Goal: Communication & Community: Answer question/provide support

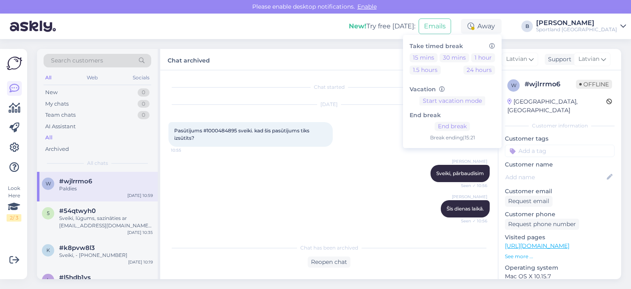
scroll to position [256, 0]
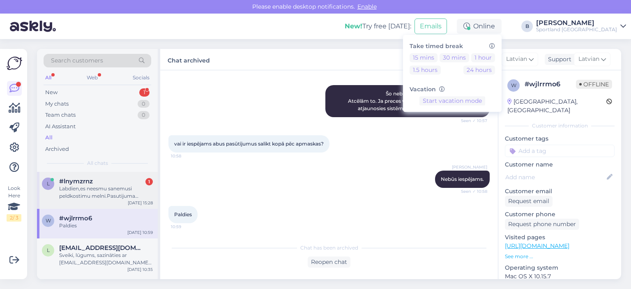
click at [99, 193] on div "Labdien,es neesmu sanemusi peldkostimu melni.Pasutijuma numurs 1000482052" at bounding box center [106, 192] width 94 height 15
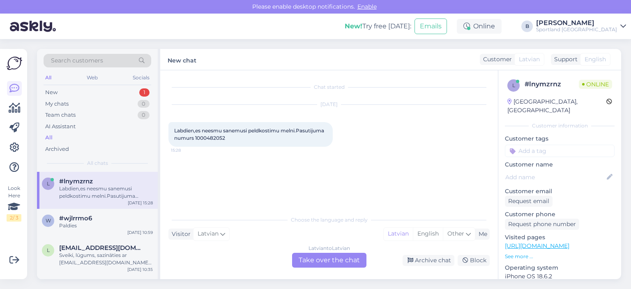
click at [325, 261] on div "Latvian to Latvian Take over the chat" at bounding box center [329, 260] width 74 height 15
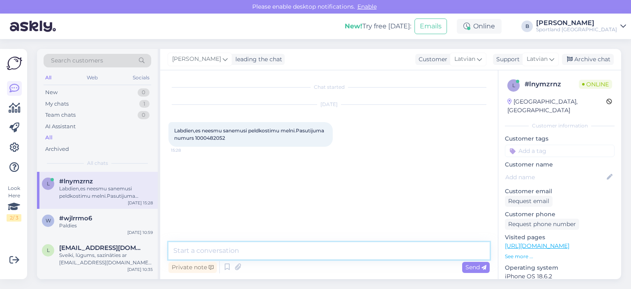
click at [323, 254] on textarea at bounding box center [329, 250] width 321 height 17
type textarea "Sveiki, pārbaudīsim."
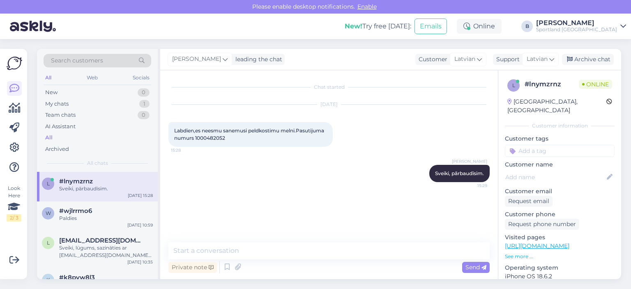
click at [212, 136] on span "Labdien,es neesmu sanemusi peldkostimu melni.Pasutijuma numurs 1000482052" at bounding box center [249, 134] width 151 height 14
copy div "1000482052 15:28"
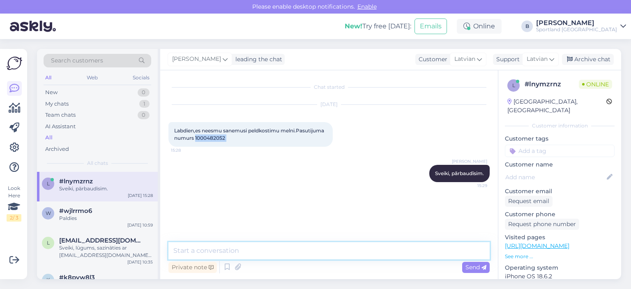
click at [319, 251] on textarea at bounding box center [329, 250] width 321 height 17
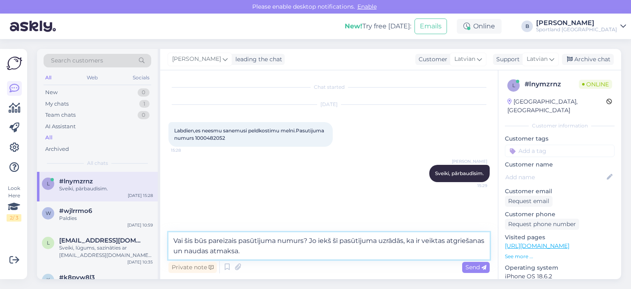
type textarea "Vai šis būs pareizais pasūtījuma numurs? Jo iekš šī pasūtījuma uzrādās, ka ir v…"
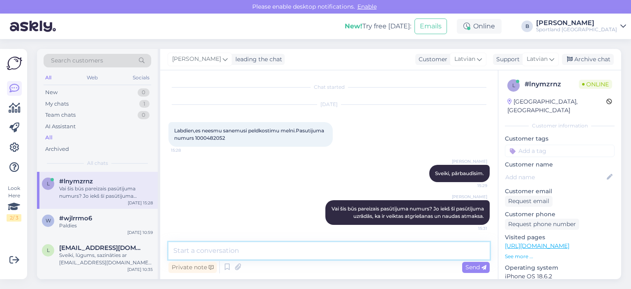
scroll to position [7, 0]
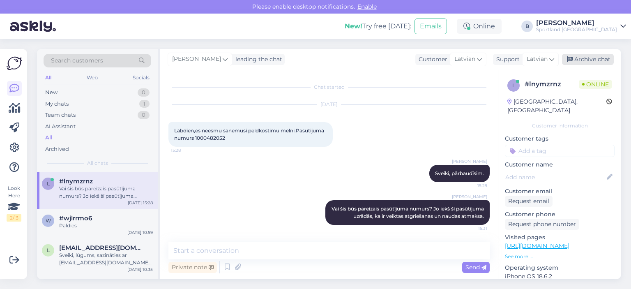
click at [586, 58] on div "Archive chat" at bounding box center [588, 59] width 52 height 11
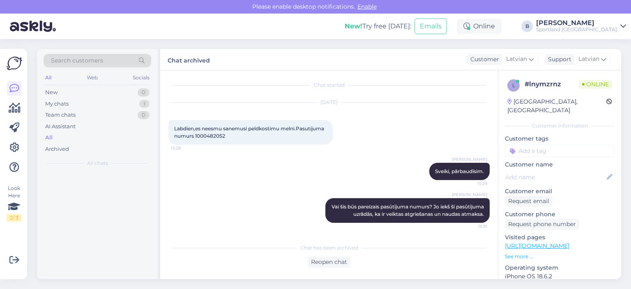
scroll to position [9, 0]
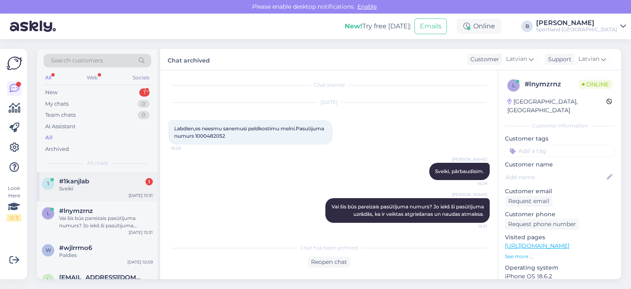
click at [85, 196] on div "1 #1kanjlab 1 Sveiki [DATE] 15:31" at bounding box center [97, 187] width 121 height 30
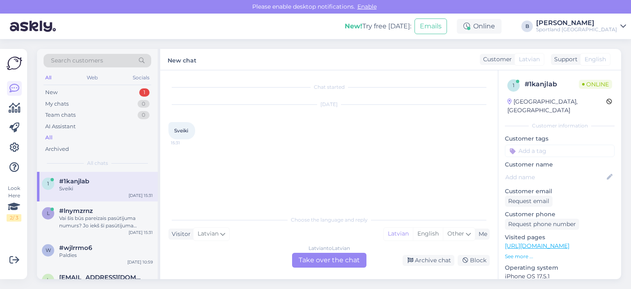
click at [337, 260] on div "Latvian to Latvian Take over the chat" at bounding box center [329, 260] width 74 height 15
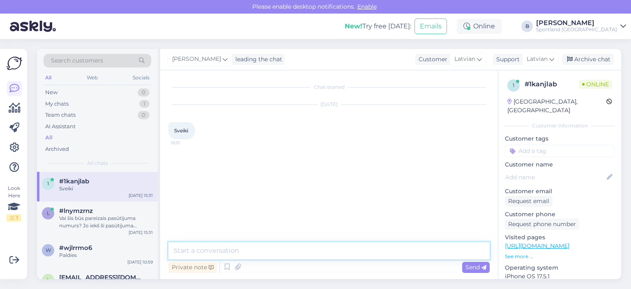
click at [337, 255] on textarea at bounding box center [329, 250] width 321 height 17
type textarea "Sveiki, kā varam Jums palīdzēt?"
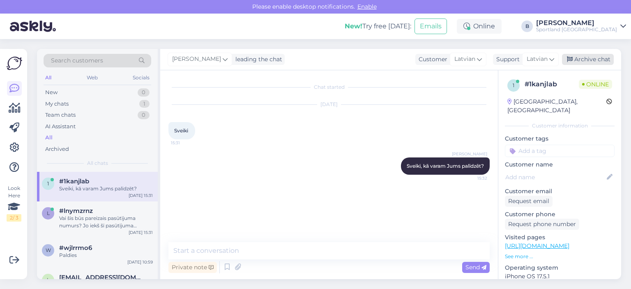
click at [586, 60] on div "Archive chat" at bounding box center [588, 59] width 52 height 11
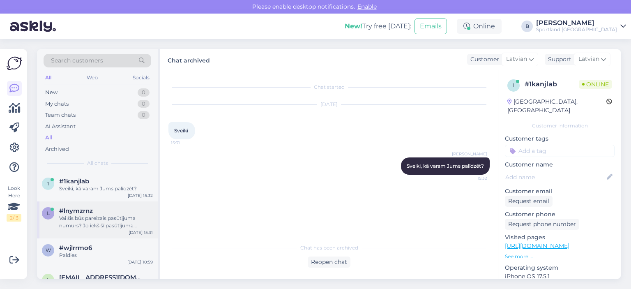
drag, startPoint x: 83, startPoint y: 215, endPoint x: 87, endPoint y: 217, distance: 4.8
click at [83, 216] on div "Vai šis būs pareizais pasūtījuma numurs? Jo iekš šī pasūtījuma uzrādās, ka ir v…" at bounding box center [106, 222] width 94 height 15
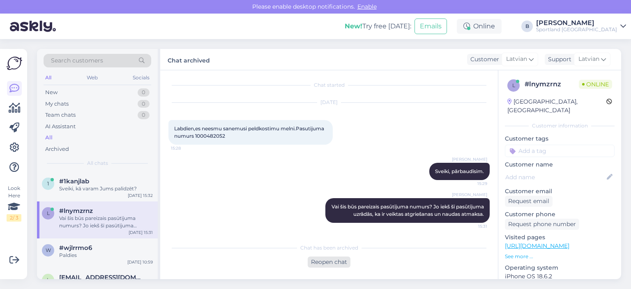
click at [339, 265] on div "Reopen chat" at bounding box center [329, 261] width 43 height 11
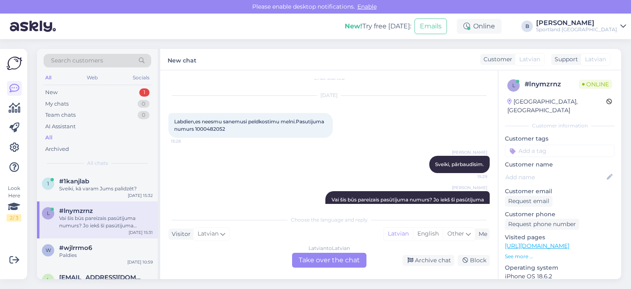
click at [337, 262] on div "Latvian to Latvian Take over the chat" at bounding box center [329, 260] width 74 height 15
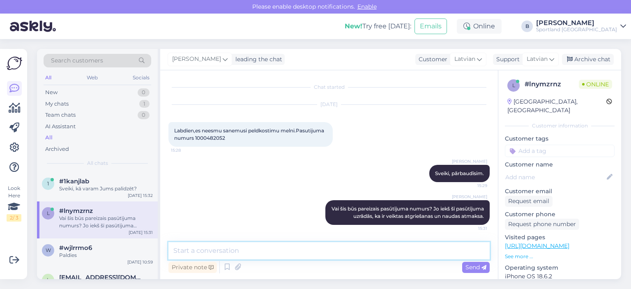
click at [332, 256] on textarea at bounding box center [329, 250] width 321 height 17
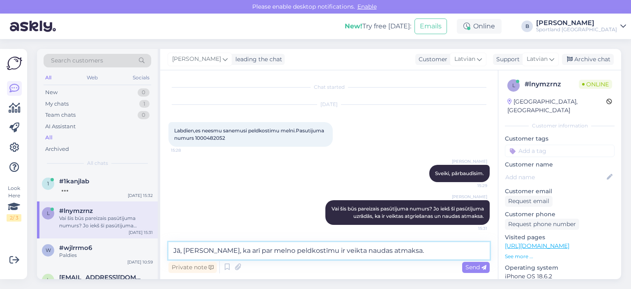
type textarea "Jā, [PERSON_NAME], ka arī par melno peldkostīmu ir veikta naudas atmaksa."
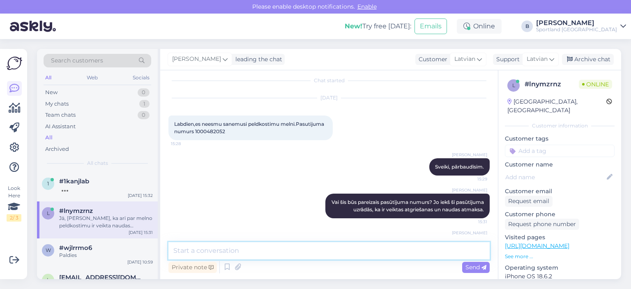
scroll to position [49, 0]
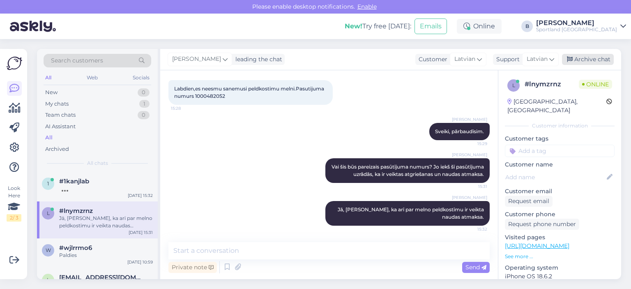
drag, startPoint x: 580, startPoint y: 60, endPoint x: 572, endPoint y: 59, distance: 8.3
click at [580, 60] on div "Archive chat" at bounding box center [588, 59] width 52 height 11
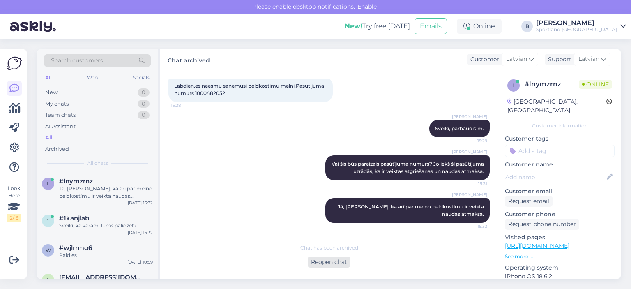
click at [326, 262] on div "Reopen chat" at bounding box center [329, 261] width 43 height 11
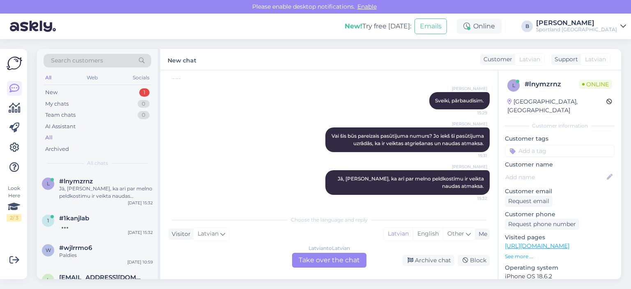
click at [349, 261] on div "Latvian to Latvian Take over the chat" at bounding box center [329, 260] width 74 height 15
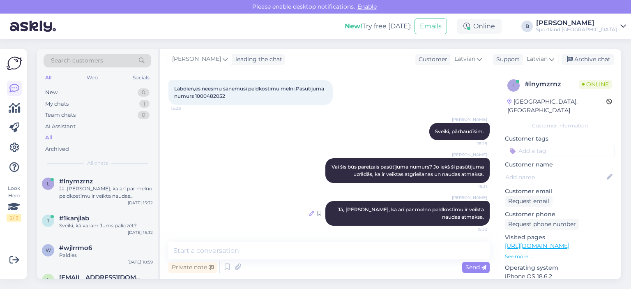
click at [309, 213] on icon at bounding box center [311, 213] width 5 height 5
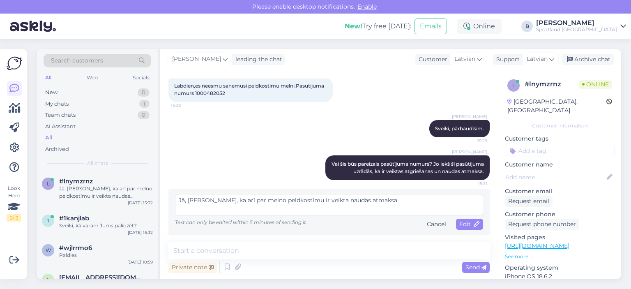
scroll to position [52, 0]
type textarea "Jā, [PERSON_NAME], ka arī par melno peldkostīmu ir veikta naudas atmaksa [DATE]…"
click at [461, 222] on span "Edit" at bounding box center [470, 223] width 21 height 7
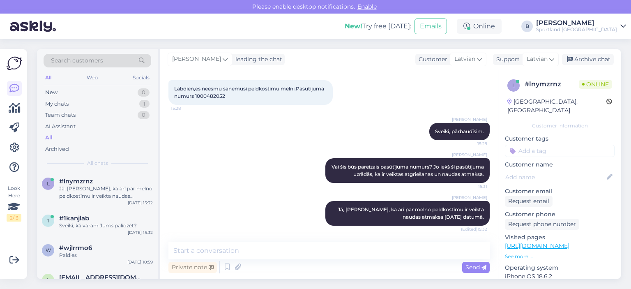
scroll to position [49, 0]
click at [576, 57] on div "Archive chat" at bounding box center [588, 59] width 52 height 11
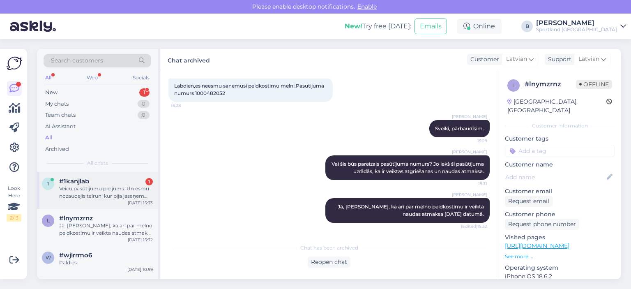
drag, startPoint x: 87, startPoint y: 179, endPoint x: 150, endPoint y: 168, distance: 63.8
click at [88, 179] on span "#1kanjlab" at bounding box center [74, 181] width 30 height 7
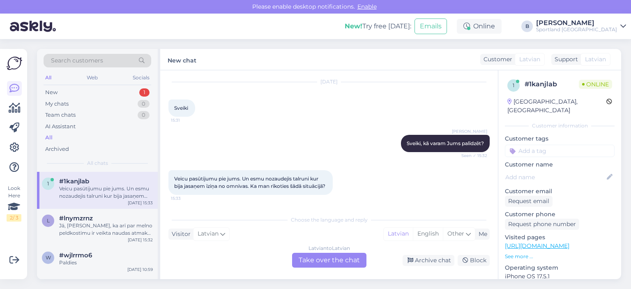
click at [339, 259] on div "Latvian to Latvian Take over the chat" at bounding box center [329, 260] width 74 height 15
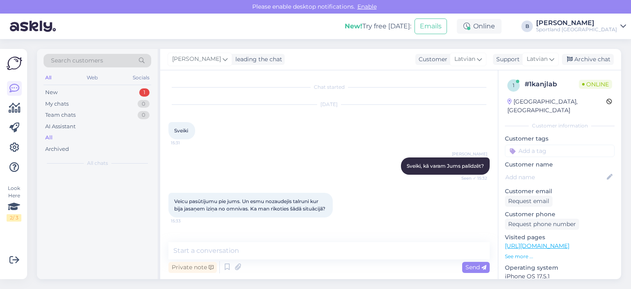
scroll to position [0, 0]
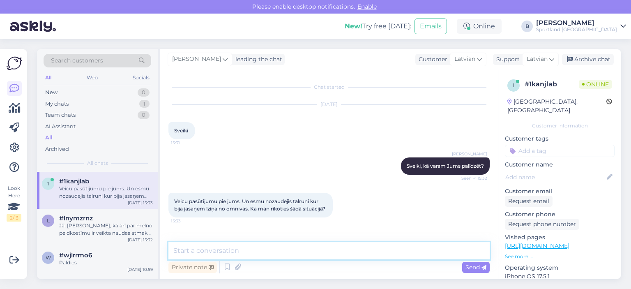
click at [342, 253] on textarea at bounding box center [329, 250] width 321 height 17
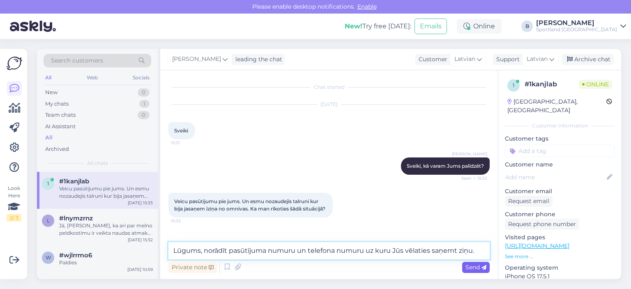
type textarea "Lūgums, norādīt pasūtījuma numuru un telefona numuru uz kuru Jūs vēlaties saņem…"
click at [469, 267] on span "Send" at bounding box center [476, 266] width 21 height 7
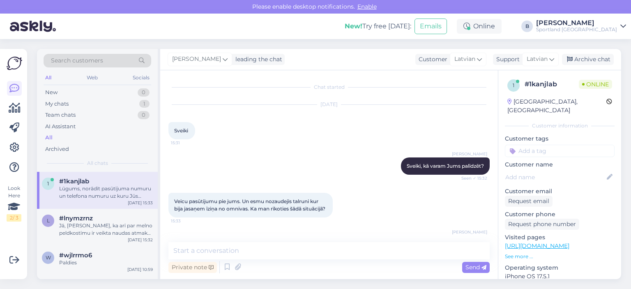
scroll to position [42, 0]
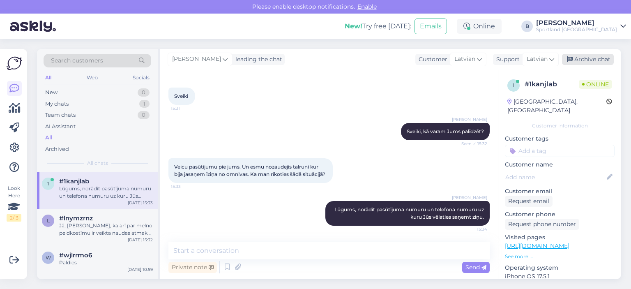
click at [576, 59] on div "Archive chat" at bounding box center [588, 59] width 52 height 11
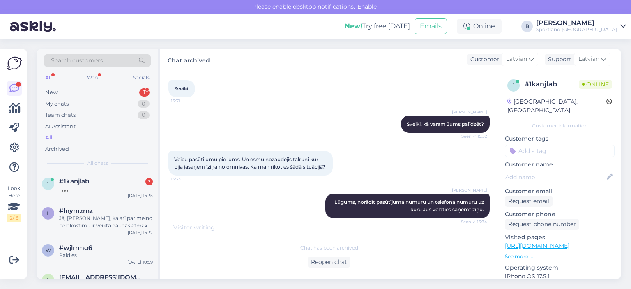
scroll to position [176, 0]
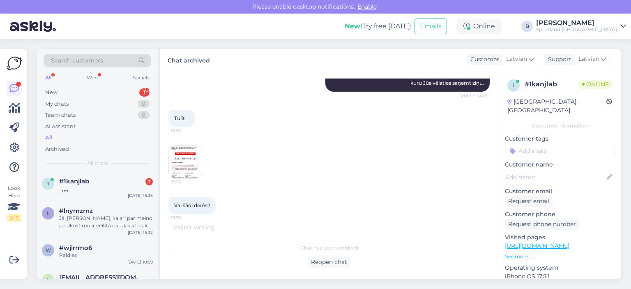
drag, startPoint x: 273, startPoint y: 183, endPoint x: 215, endPoint y: 168, distance: 59.0
click at [272, 182] on div "15:36" at bounding box center [329, 162] width 321 height 52
click at [185, 158] on img at bounding box center [185, 161] width 33 height 33
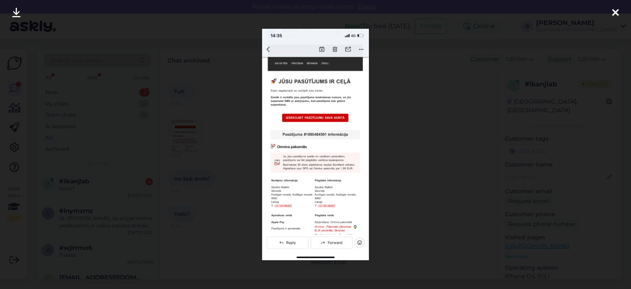
click at [409, 122] on div at bounding box center [315, 144] width 631 height 289
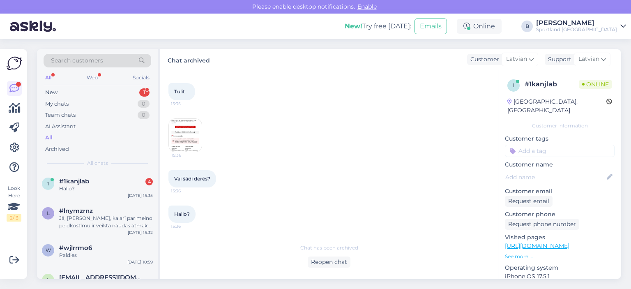
scroll to position [161, 0]
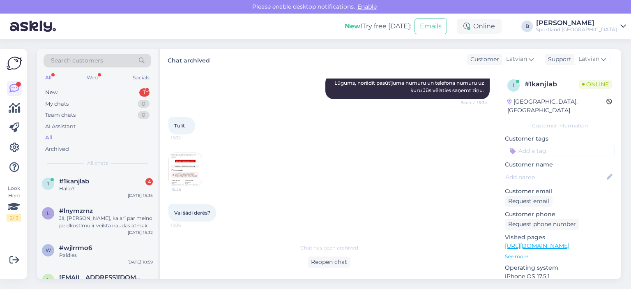
click at [192, 180] on img at bounding box center [185, 169] width 33 height 33
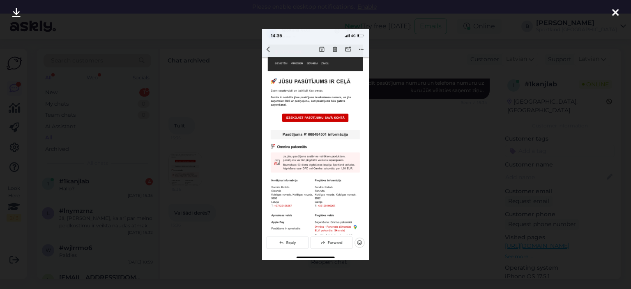
click at [411, 168] on div at bounding box center [315, 144] width 631 height 289
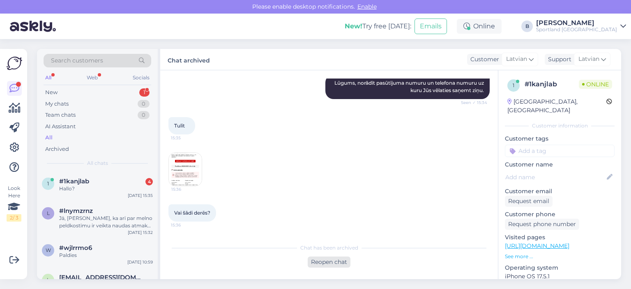
click at [339, 262] on div "Reopen chat" at bounding box center [329, 261] width 43 height 11
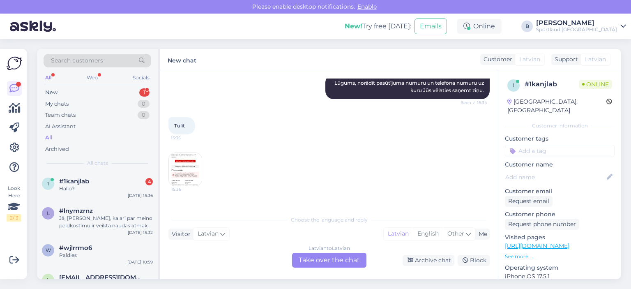
click at [339, 259] on div "Latvian to Latvian Take over the chat" at bounding box center [329, 260] width 74 height 15
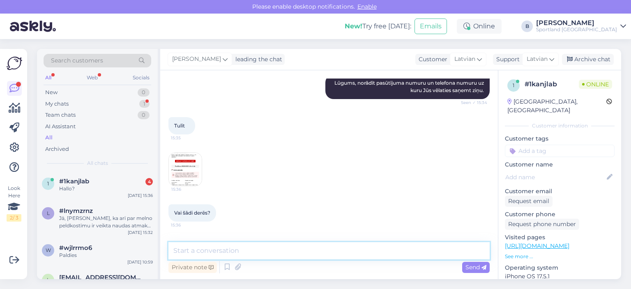
click at [341, 251] on textarea at bounding box center [329, 250] width 321 height 17
type textarea "Telefona numurs paliek nemainīgs?"
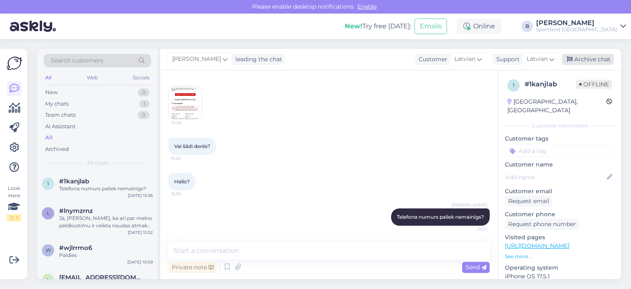
click at [582, 57] on div "Archive chat" at bounding box center [588, 59] width 52 height 11
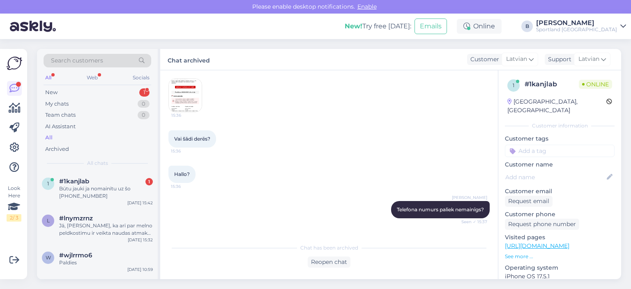
scroll to position [273, 0]
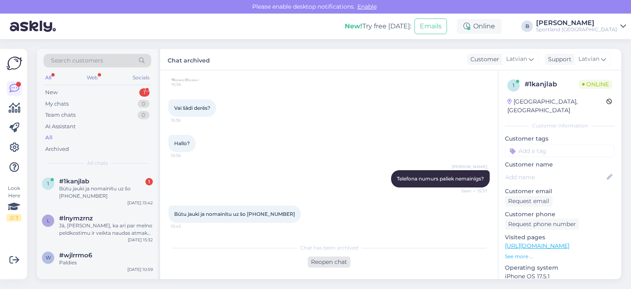
click at [330, 262] on div "Reopen chat" at bounding box center [329, 261] width 43 height 11
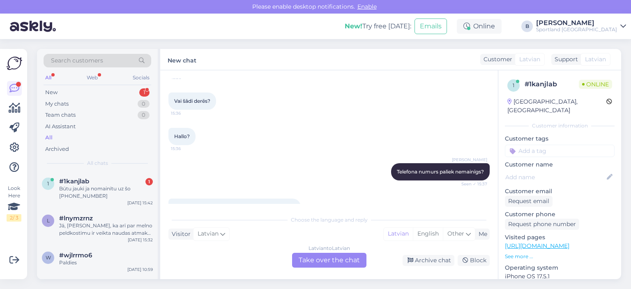
click at [330, 262] on div "Latvian to Latvian Take over the chat" at bounding box center [329, 260] width 74 height 15
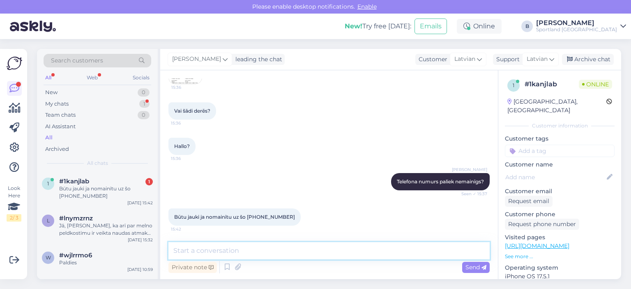
click at [328, 256] on textarea at bounding box center [329, 250] width 321 height 17
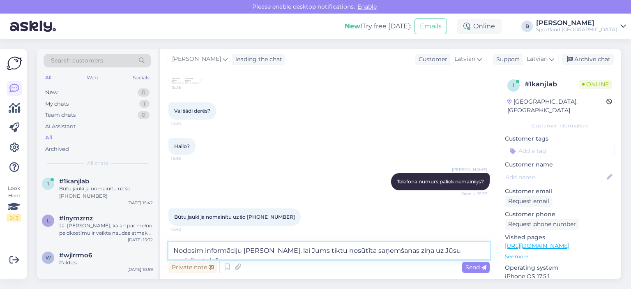
scroll to position [273, 0]
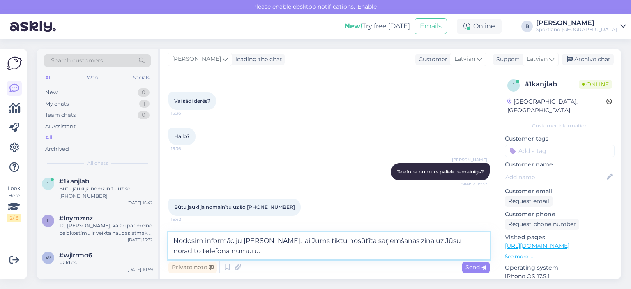
type textarea "Nodosim informāciju [PERSON_NAME], lai Jums tiktu nosūtīta saņemšanas ziņa uz J…"
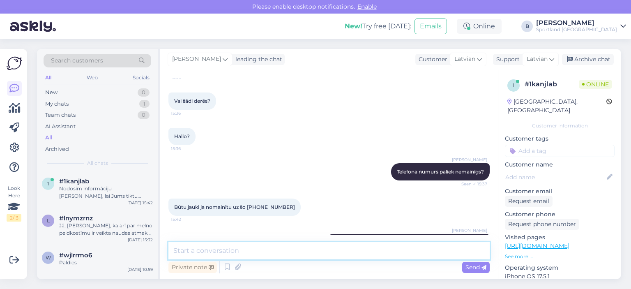
scroll to position [313, 0]
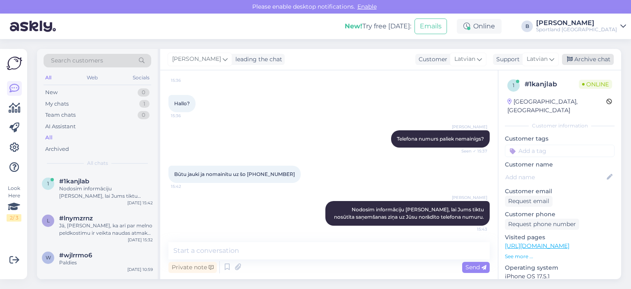
click at [581, 58] on div "Archive chat" at bounding box center [588, 59] width 52 height 11
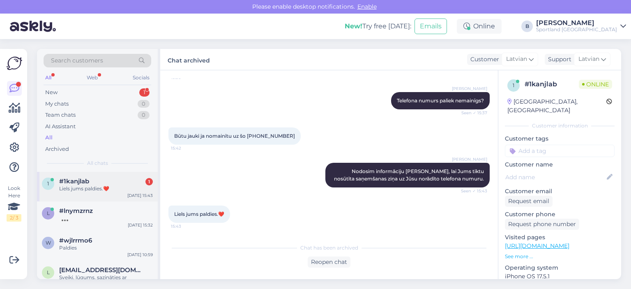
click at [119, 188] on div "Liels jums paldies.❤️" at bounding box center [106, 188] width 94 height 7
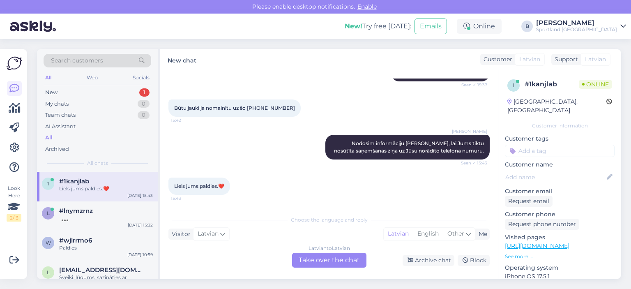
click at [322, 256] on div "Latvian to Latvian Take over the chat" at bounding box center [329, 260] width 74 height 15
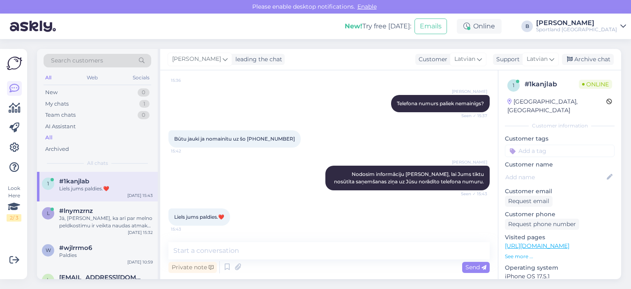
scroll to position [297, 0]
click at [322, 256] on textarea at bounding box center [329, 250] width 321 height 17
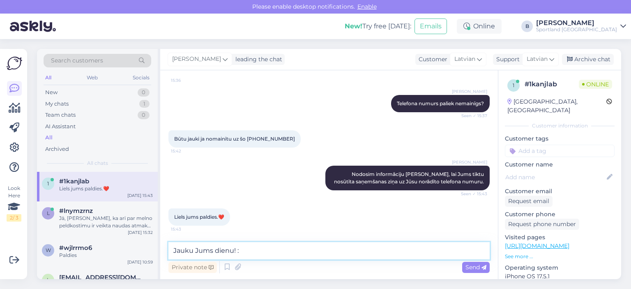
type textarea "Jauku Jums dienu! :)"
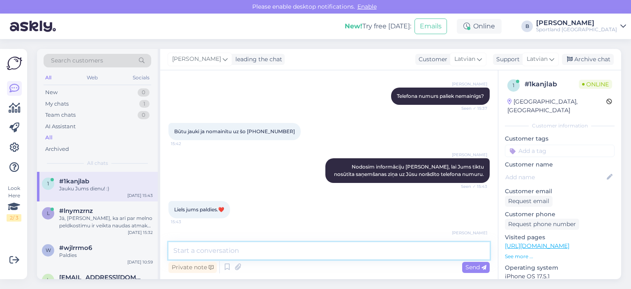
scroll to position [332, 0]
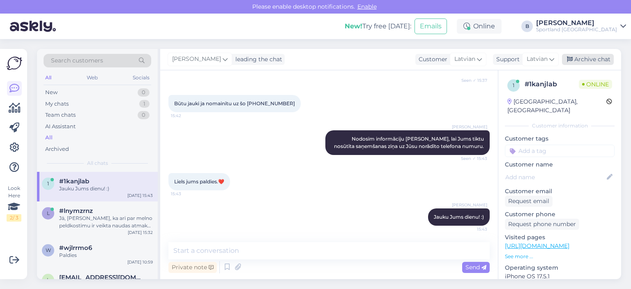
click at [584, 58] on div "Archive chat" at bounding box center [588, 59] width 52 height 11
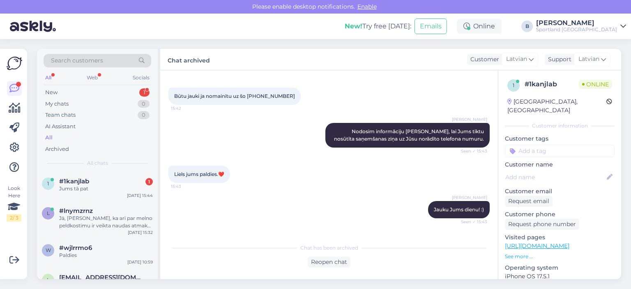
scroll to position [370, 0]
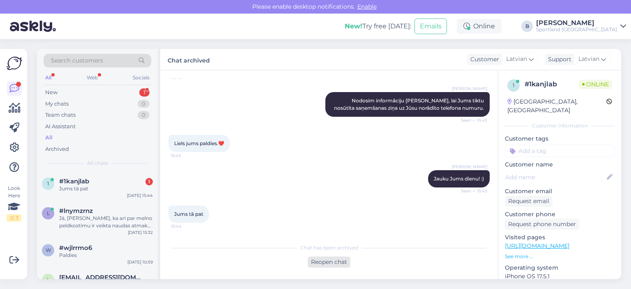
click at [322, 262] on div "Reopen chat" at bounding box center [329, 261] width 43 height 11
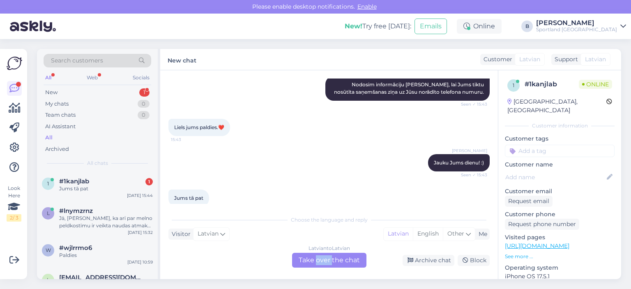
click at [322, 262] on div "Latvian to Latvian Take over the chat" at bounding box center [329, 260] width 74 height 15
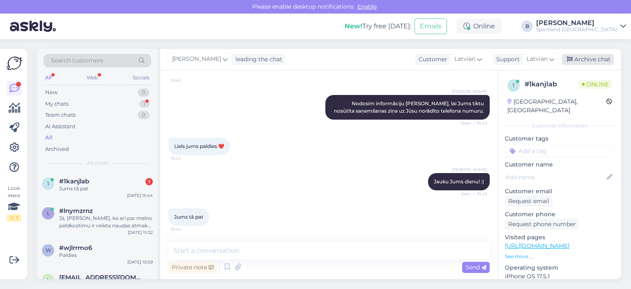
click at [580, 62] on div "Archive chat" at bounding box center [588, 59] width 52 height 11
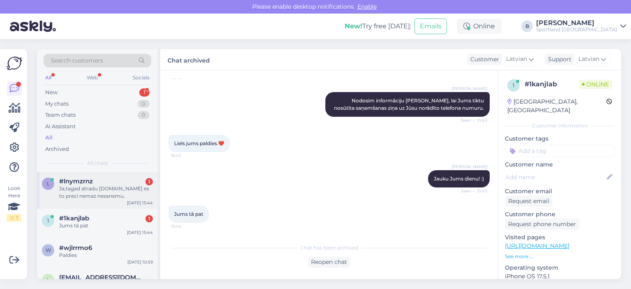
click at [111, 191] on div "Ja,tagad atradu [DOMAIN_NAME] es to preci nemaz nesanemu." at bounding box center [106, 192] width 94 height 15
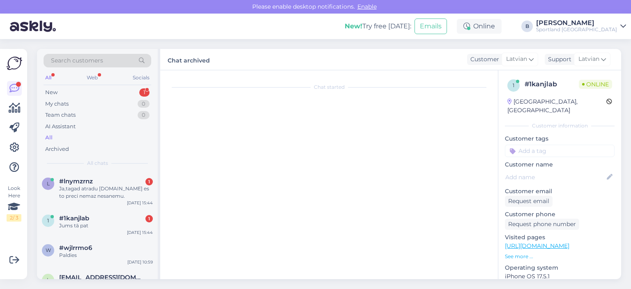
scroll to position [115, 0]
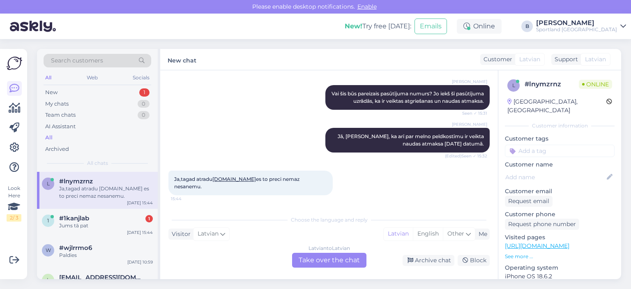
click at [330, 263] on div "Latvian to Latvian Take over the chat" at bounding box center [329, 260] width 74 height 15
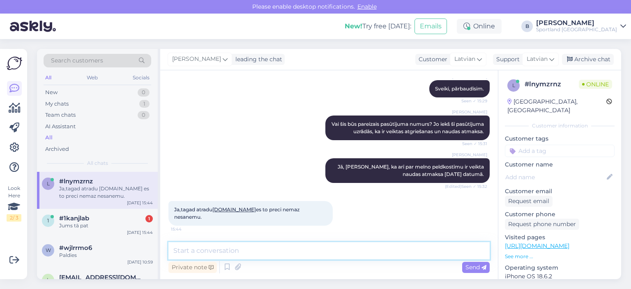
click at [332, 259] on textarea at bounding box center [329, 250] width 321 height 17
type textarea "Jā, jo Jums par šo preci ir veikta naudas atmaksa."
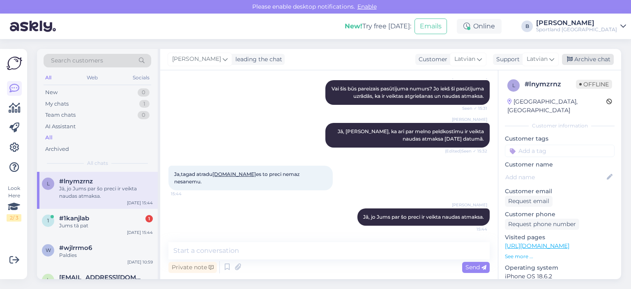
click at [598, 55] on div "Archive chat" at bounding box center [588, 59] width 52 height 11
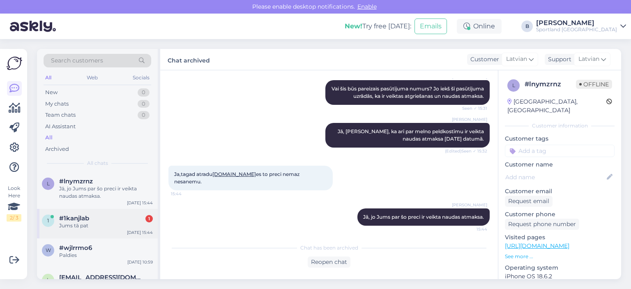
click at [79, 215] on span "#1kanjlab" at bounding box center [74, 218] width 30 height 7
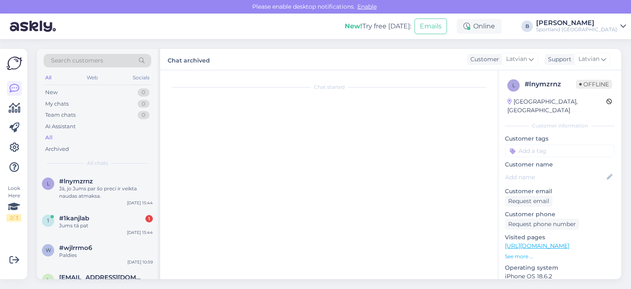
scroll to position [370, 0]
